Goal: Find specific page/section

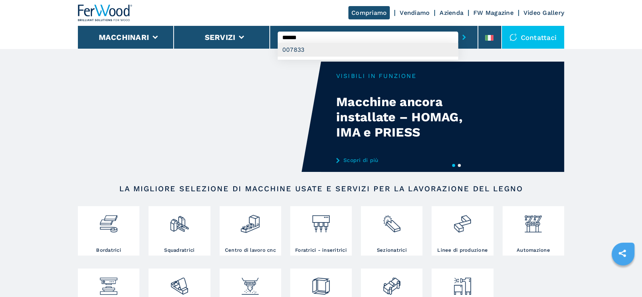
type input "******"
click at [293, 46] on div "007833" at bounding box center [368, 50] width 180 height 14
